Goal: Information Seeking & Learning: Learn about a topic

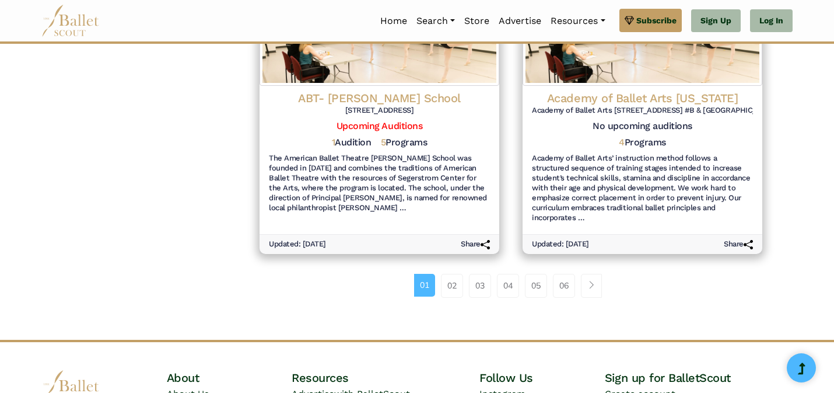
scroll to position [1444, 0]
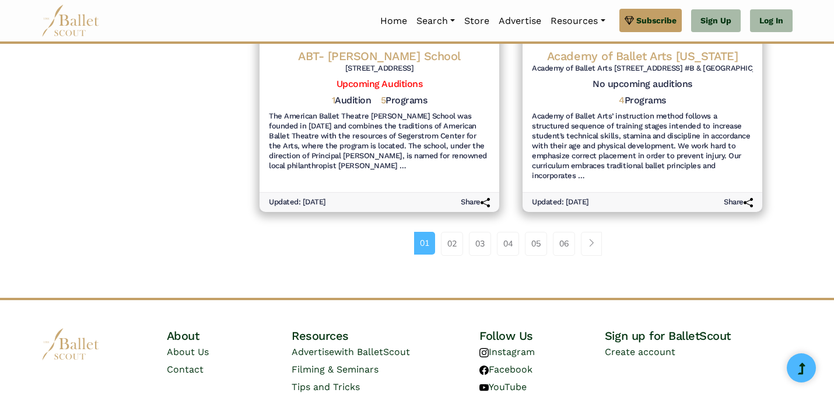
drag, startPoint x: 837, startPoint y: 145, endPoint x: 797, endPoint y: 418, distance: 276.1
click at [348, 381] on link "Tips and Tricks" at bounding box center [326, 386] width 68 height 11
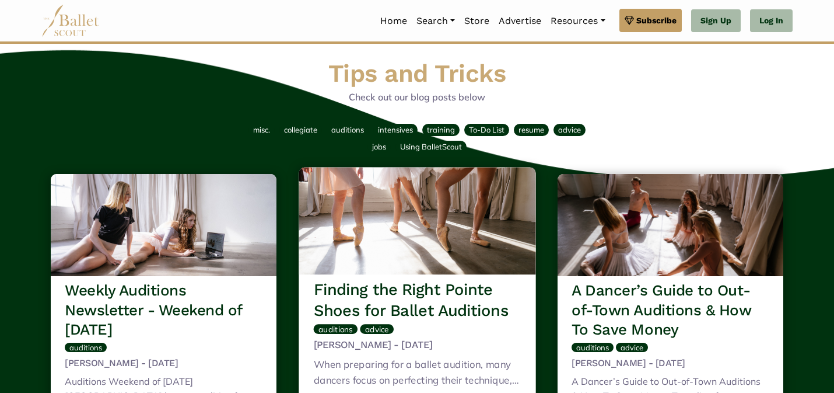
click at [676, 132] on div "misc. collegiate auditions intensives training To-Do List resume advice jobs Us…" at bounding box center [417, 138] width 761 height 34
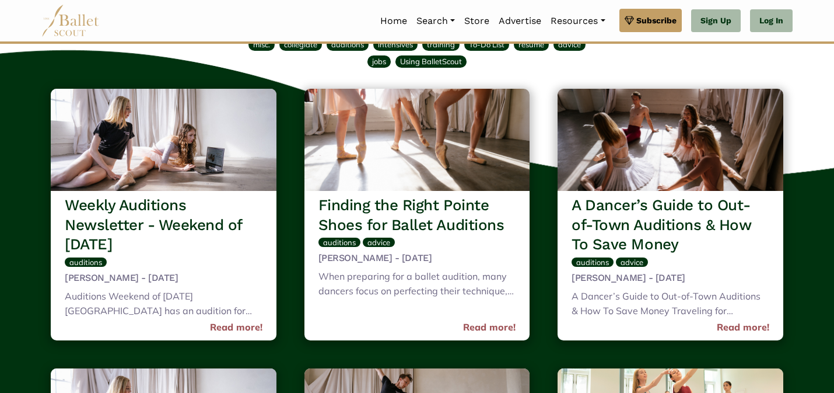
scroll to position [93, 0]
